Goal: Information Seeking & Learning: Check status

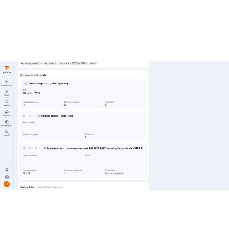
scroll to position [226, 0]
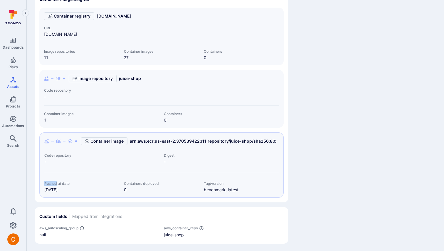
click at [74, 182] on span "Pushed at date" at bounding box center [81, 184] width 75 height 4
drag, startPoint x: 71, startPoint y: 184, endPoint x: 41, endPoint y: 184, distance: 29.9
click at [41, 184] on div "Pushed at date Jul 22, 2025" at bounding box center [80, 187] width 80 height 11
copy span "Pushed at date"
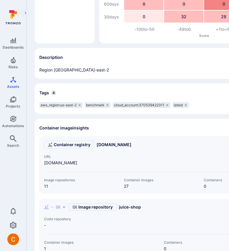
scroll to position [226, 0]
